Goal: Information Seeking & Learning: Find specific fact

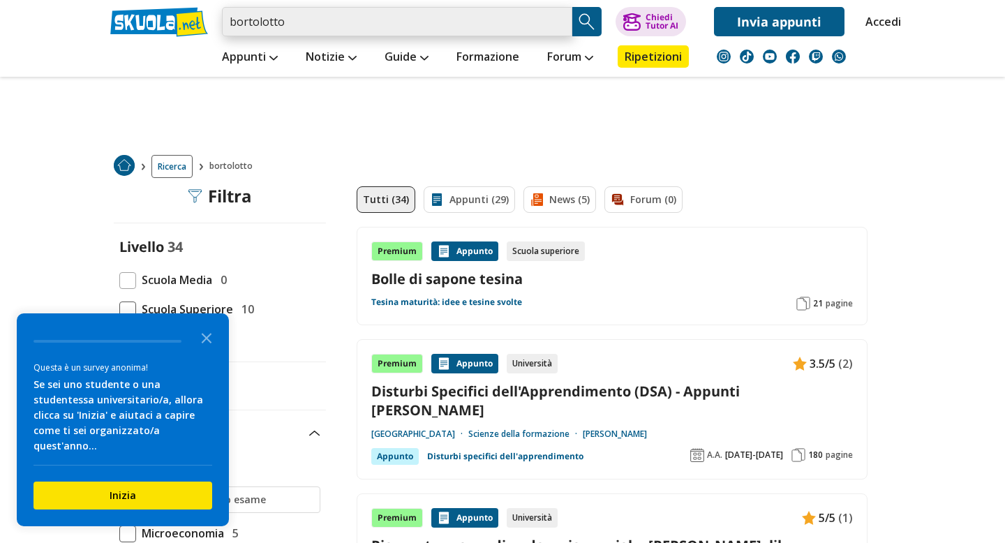
click at [301, 18] on input "bortolotto" at bounding box center [397, 21] width 350 height 29
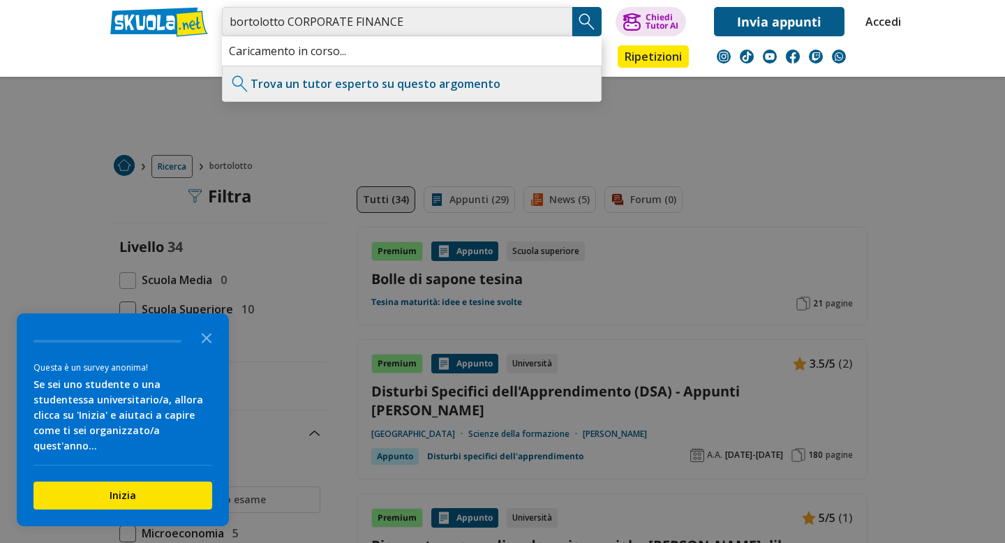
type input "bortolotto CORPORATE FINANCE"
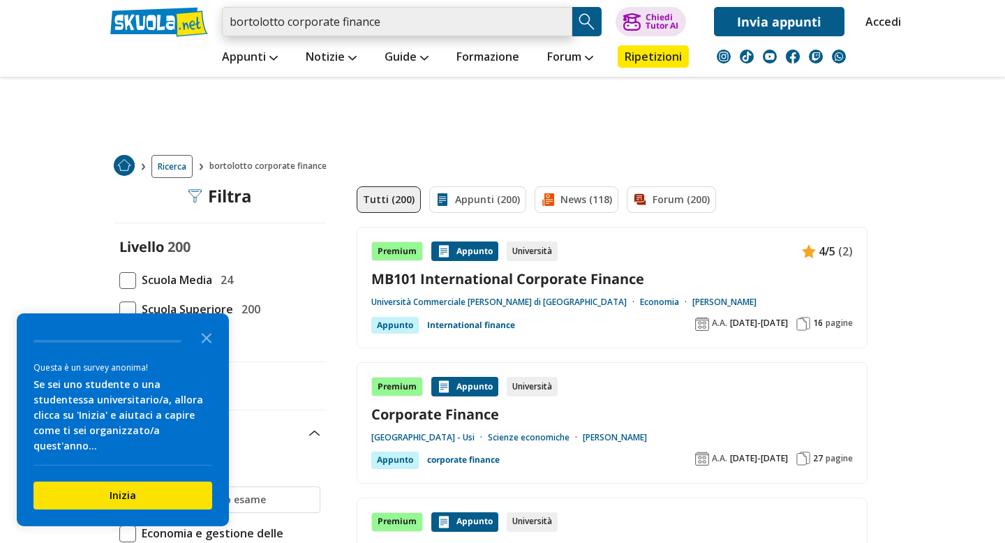
click at [422, 17] on input "bortolotto corporate finance" at bounding box center [397, 21] width 350 height 29
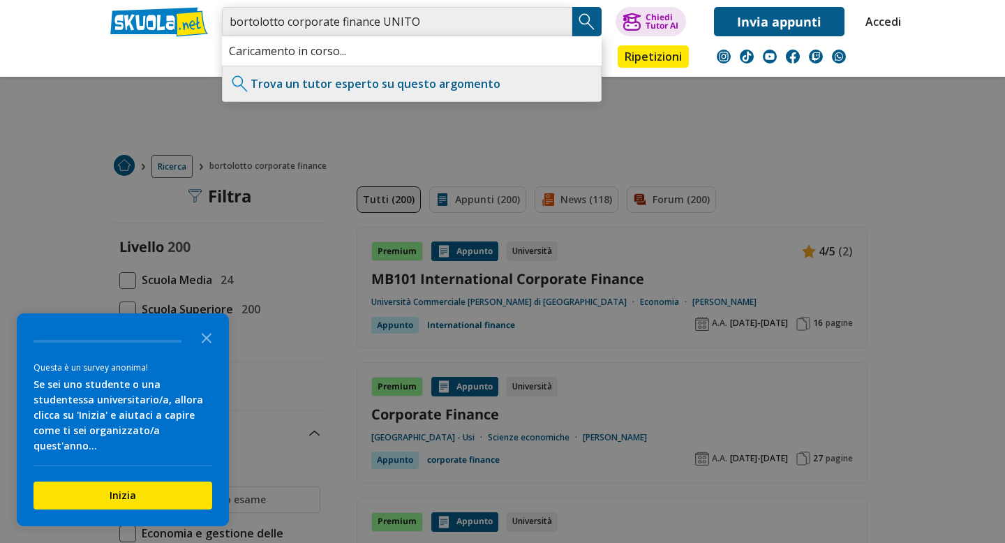
type input "bortolotto corporate finance UNITO"
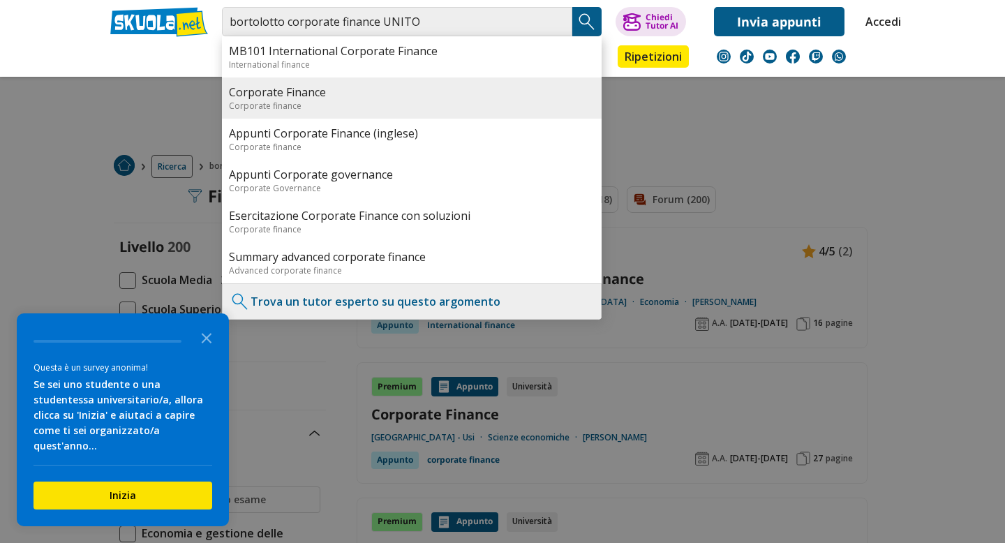
click at [347, 97] on link "Corporate Finance" at bounding box center [412, 91] width 366 height 15
